Goal: Task Accomplishment & Management: Use online tool/utility

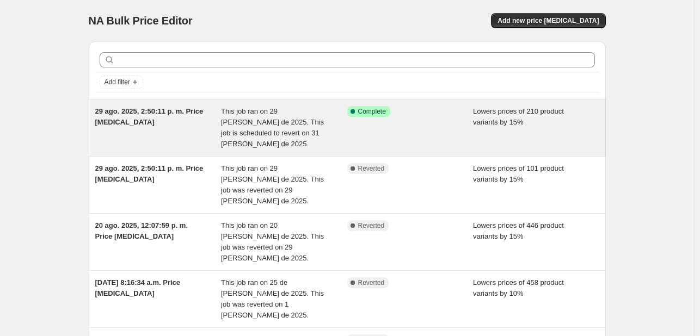
click at [399, 116] on div "Success Complete Complete" at bounding box center [410, 128] width 126 height 44
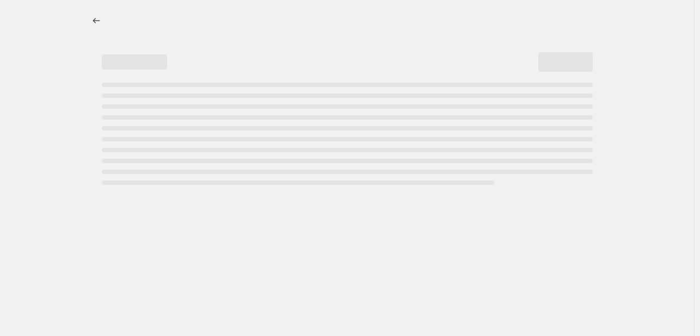
select select "percentage"
select select "collection"
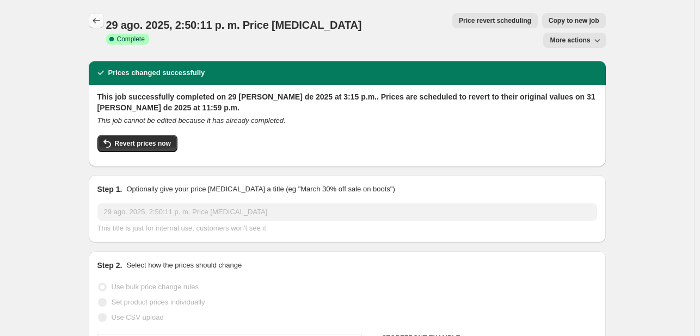
click at [98, 19] on icon "Price change jobs" at bounding box center [96, 20] width 11 height 11
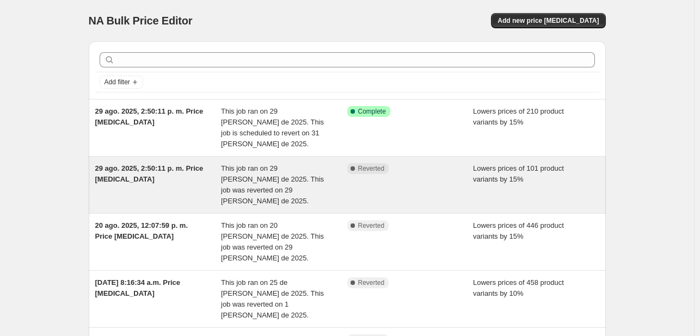
click at [194, 164] on span "29 ago. 2025, 2:50:11 p. m. Price [MEDICAL_DATA]" at bounding box center [149, 173] width 108 height 19
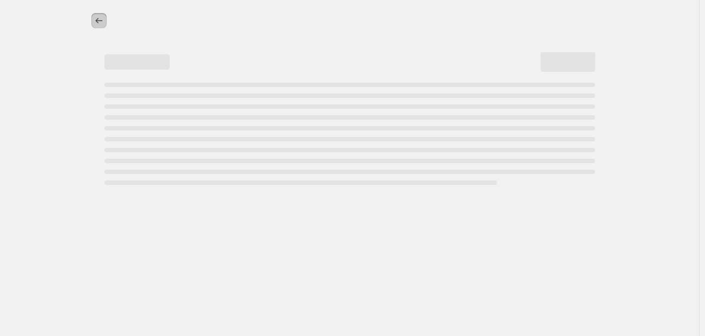
select select "percentage"
select select "collection"
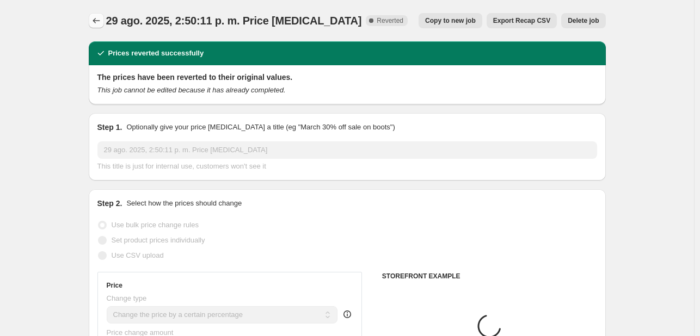
click at [102, 26] on button "Price change jobs" at bounding box center [96, 20] width 15 height 15
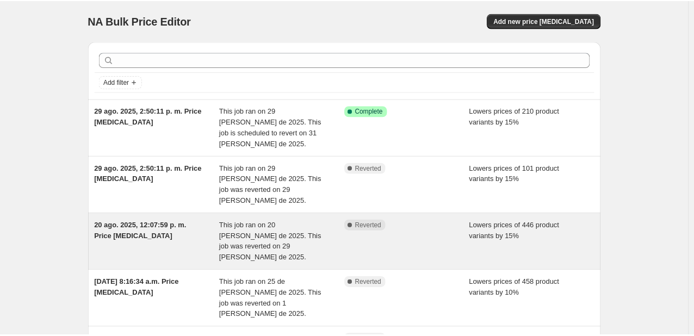
scroll to position [11, 0]
